Goal: Find specific page/section: Find specific page/section

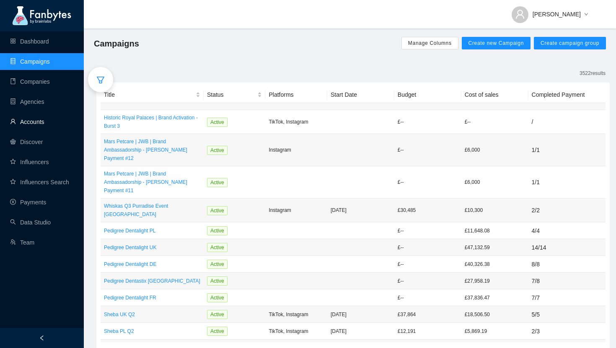
click at [37, 120] on link "Accounts" at bounding box center [27, 122] width 34 height 7
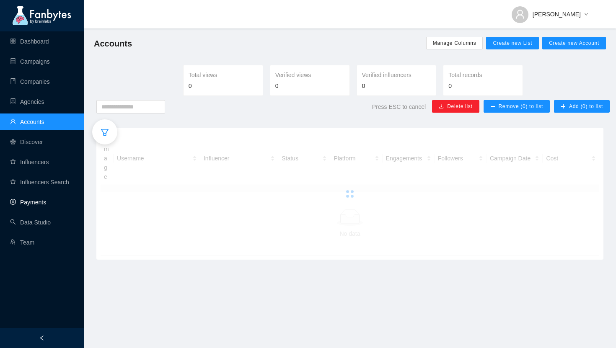
click at [41, 199] on link "Payments" at bounding box center [28, 202] width 36 height 7
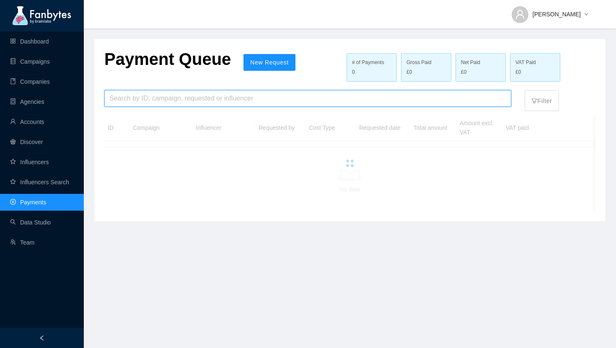
click at [124, 97] on input "search" at bounding box center [307, 99] width 397 height 16
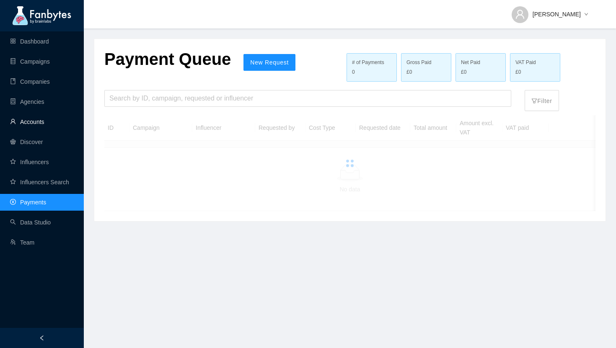
click at [32, 119] on link "Accounts" at bounding box center [27, 122] width 34 height 7
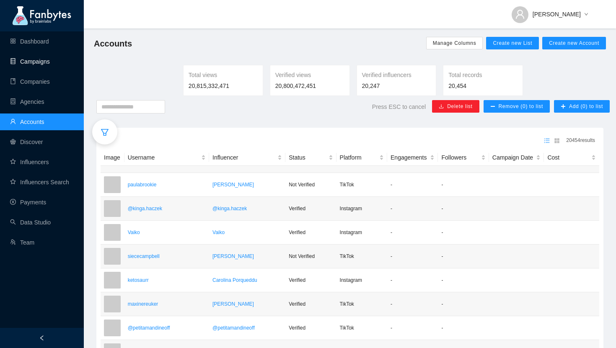
click at [50, 60] on link "Campaigns" at bounding box center [30, 61] width 40 height 7
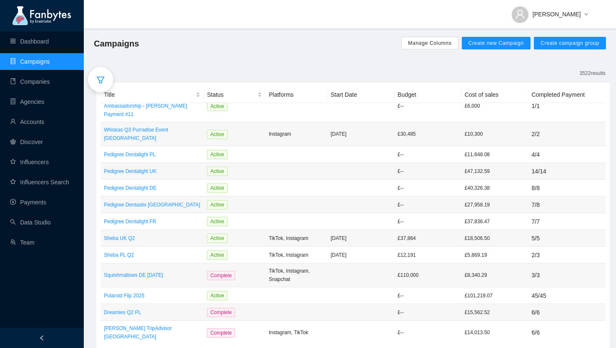
scroll to position [78, 0]
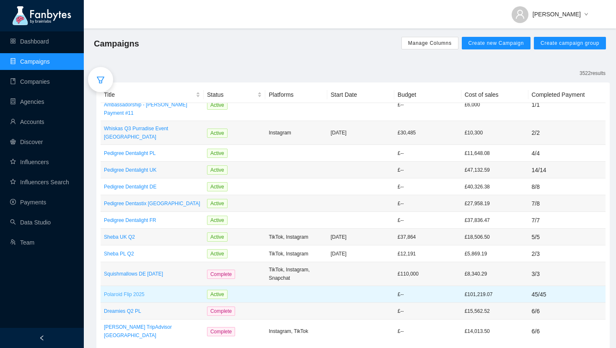
click at [135, 291] on p "Polaroid Flip 2025" at bounding box center [152, 295] width 96 height 8
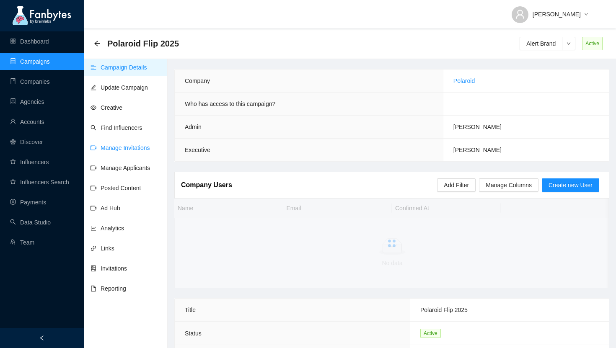
click at [122, 148] on link "Manage Invitations" at bounding box center [121, 148] width 60 height 7
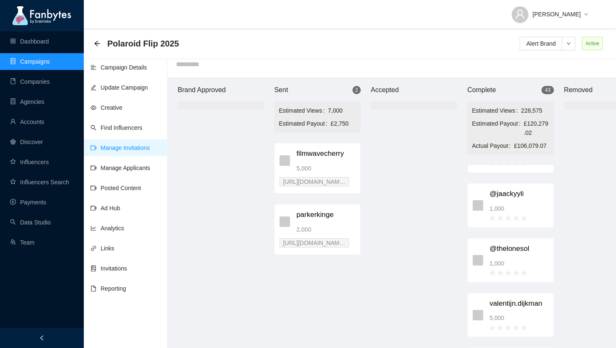
scroll to position [529, 0]
